Goal: Information Seeking & Learning: Learn about a topic

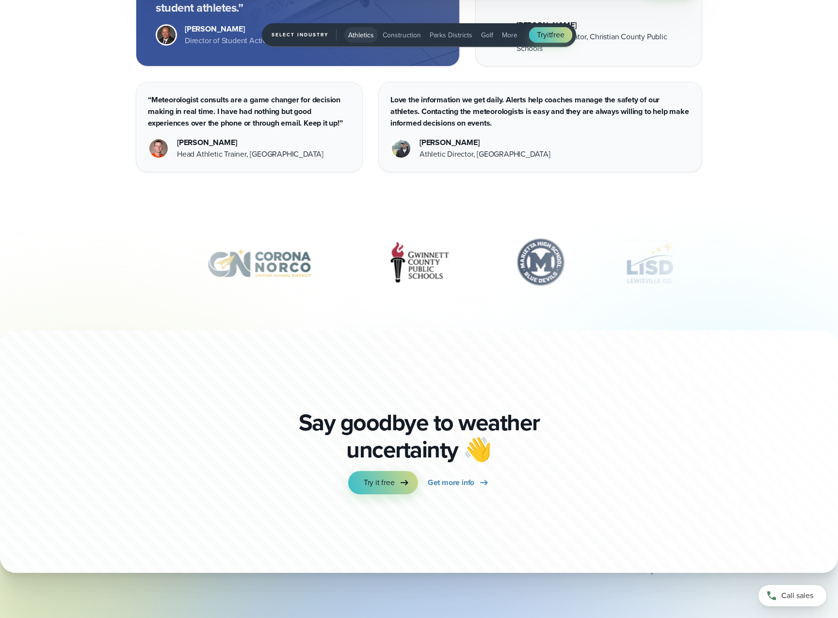
scroll to position [3583, 0]
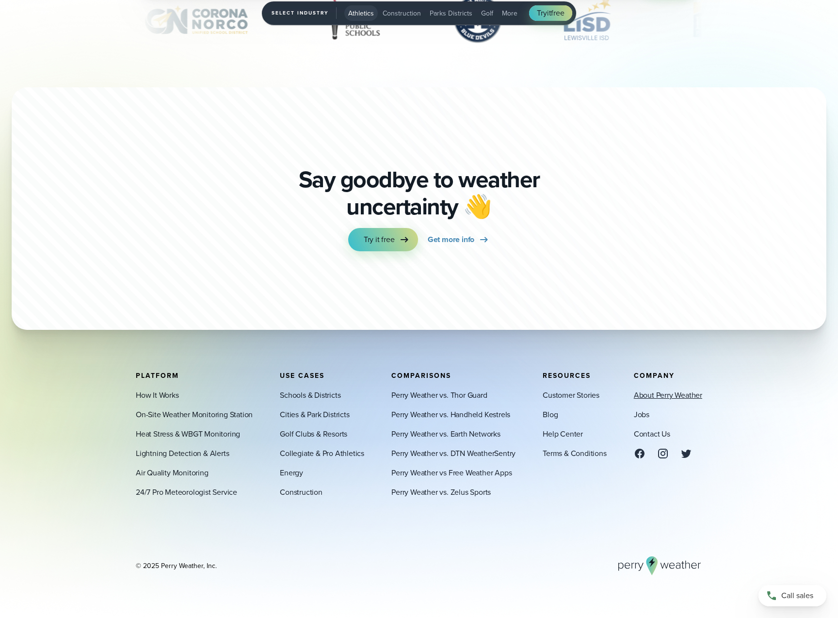
click at [685, 392] on link "About Perry Weather" at bounding box center [668, 395] width 68 height 12
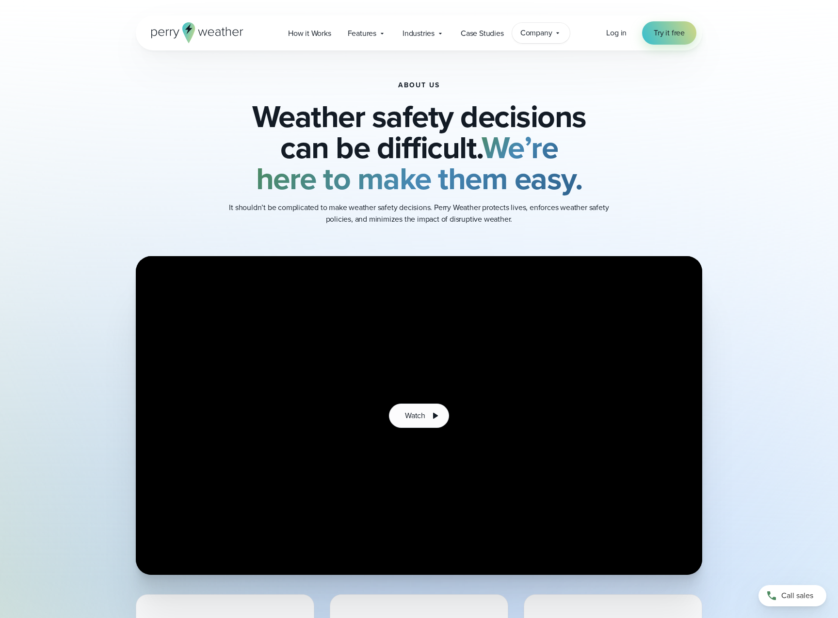
click at [543, 31] on span "Company" at bounding box center [537, 33] width 32 height 12
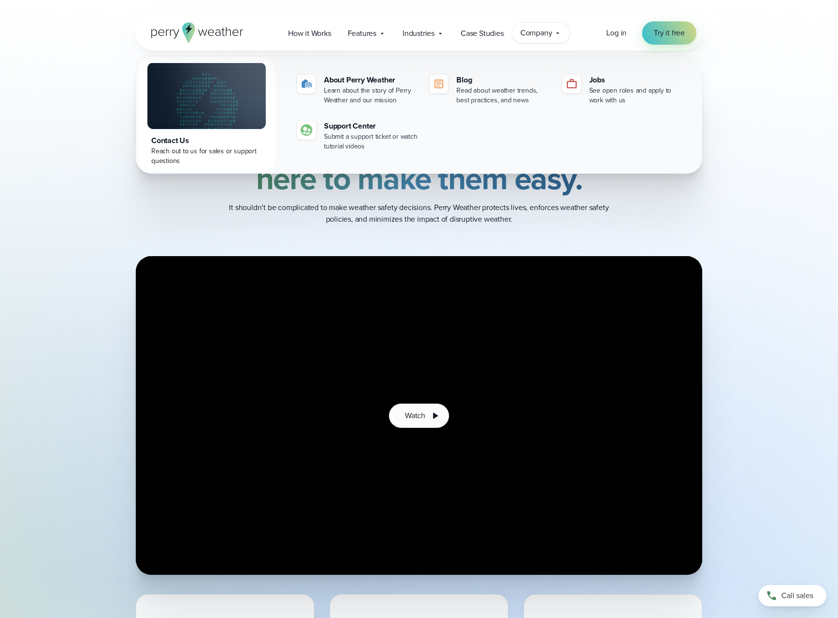
click at [543, 31] on span "Company" at bounding box center [537, 33] width 32 height 12
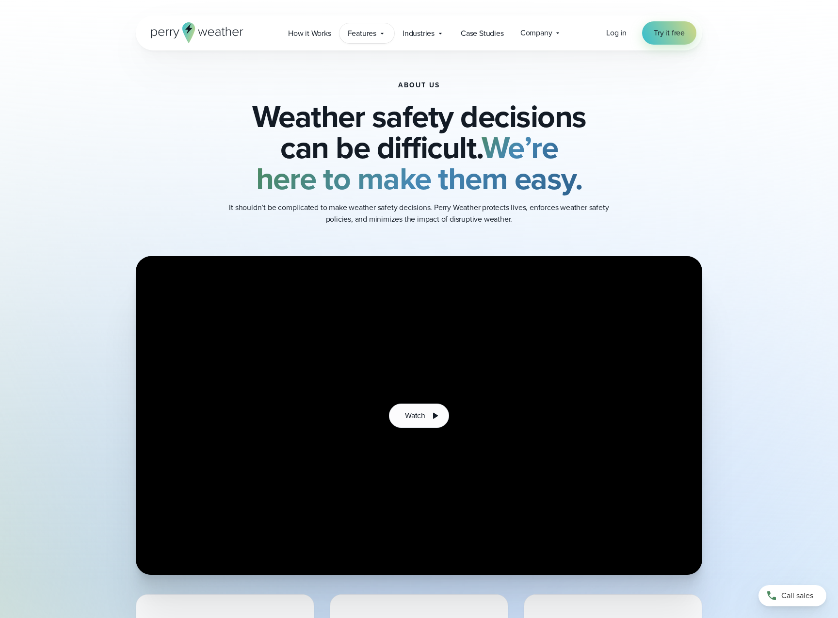
click at [372, 33] on span "Features" at bounding box center [362, 34] width 29 height 12
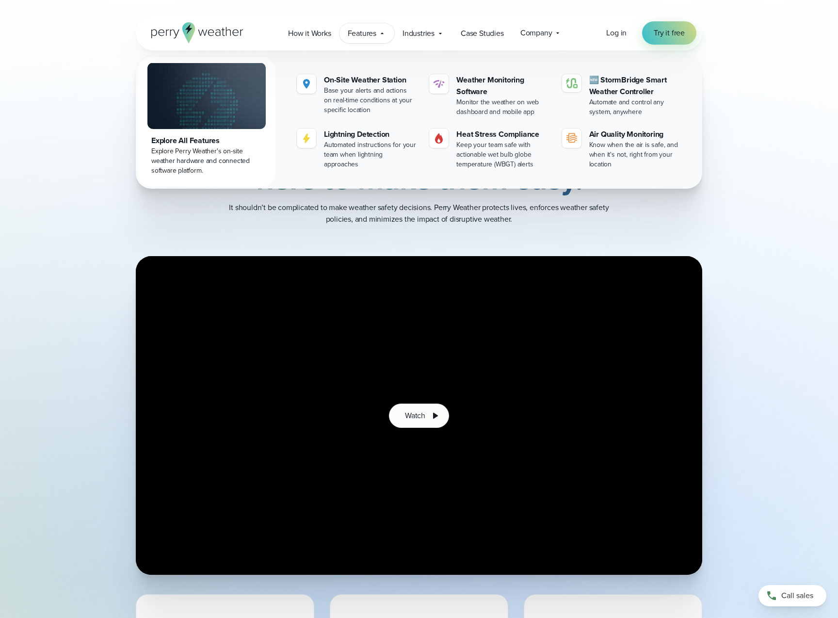
click at [372, 33] on span "Features" at bounding box center [362, 34] width 29 height 12
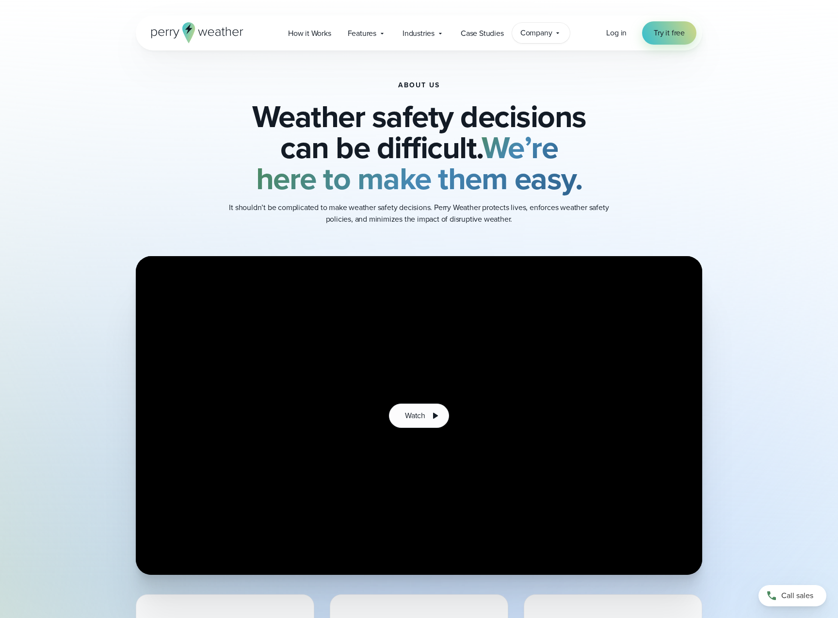
click at [524, 37] on span "Company" at bounding box center [537, 33] width 32 height 12
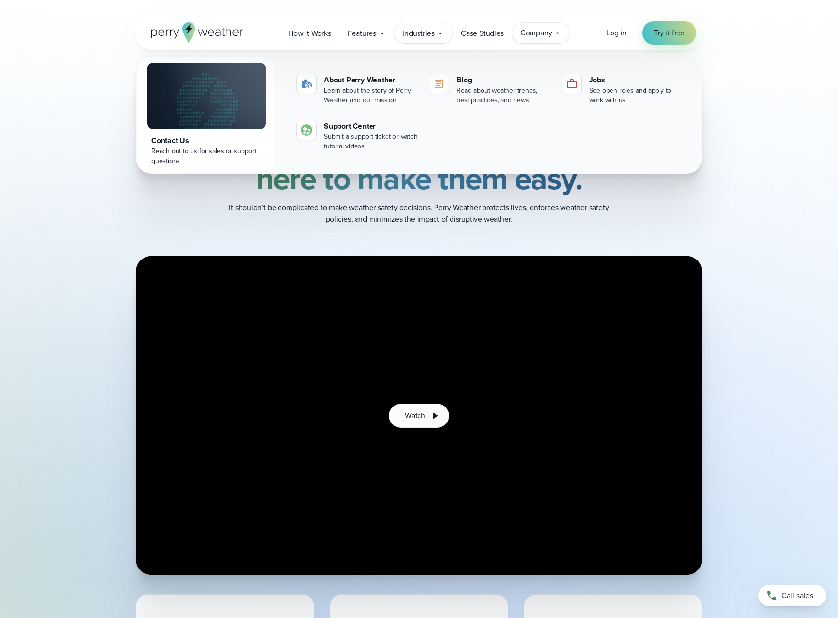
click at [421, 32] on span "Industries" at bounding box center [419, 34] width 32 height 12
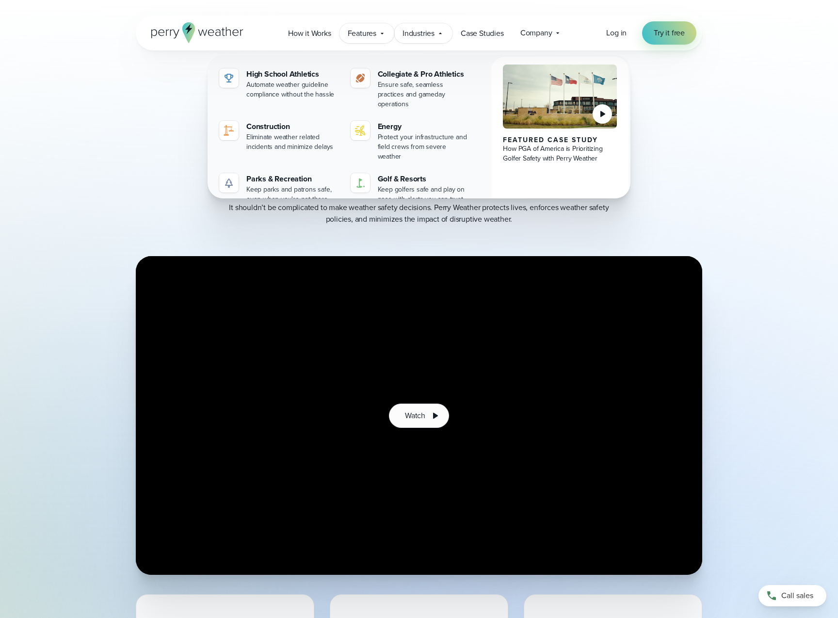
click at [363, 31] on span "Features" at bounding box center [362, 34] width 29 height 12
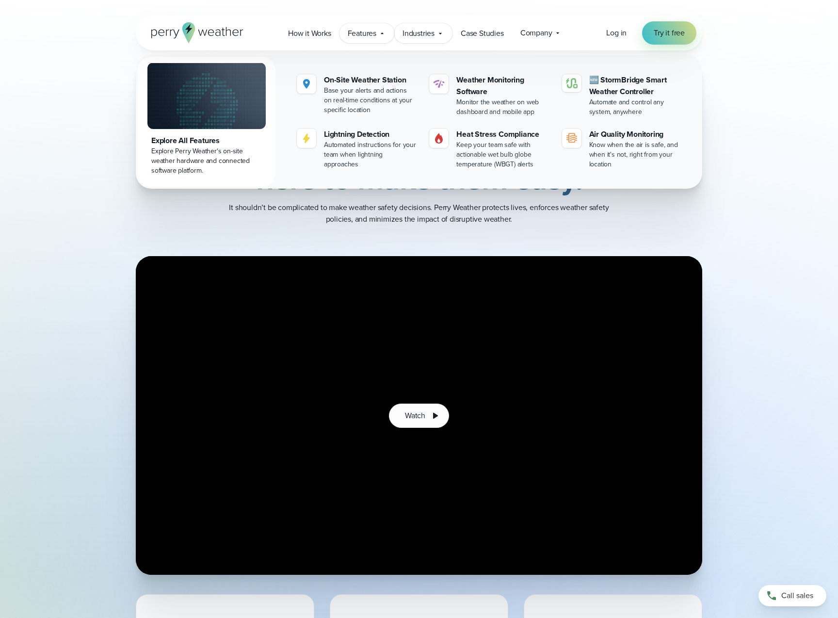
click at [426, 31] on span "Industries" at bounding box center [419, 34] width 32 height 12
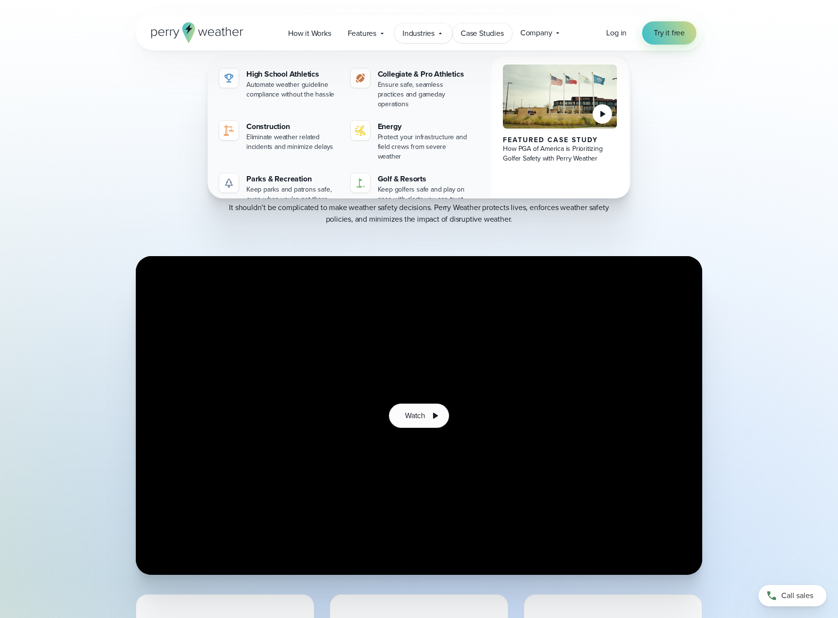
click at [489, 35] on span "Case Studies" at bounding box center [482, 34] width 43 height 12
